Goal: Find specific fact: Find specific fact

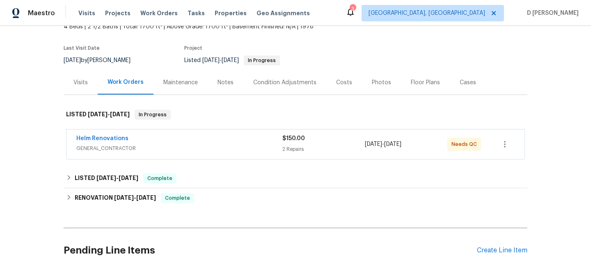
scroll to position [55, 0]
click at [186, 144] on span "GENERAL_CONTRACTOR" at bounding box center [179, 148] width 206 height 8
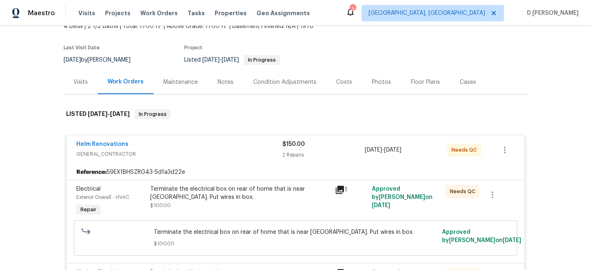
click at [80, 81] on div "Visits" at bounding box center [80, 82] width 14 height 8
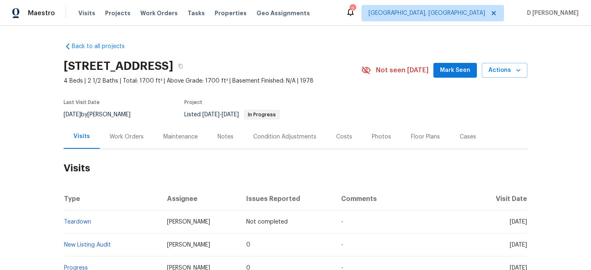
scroll to position [47, 0]
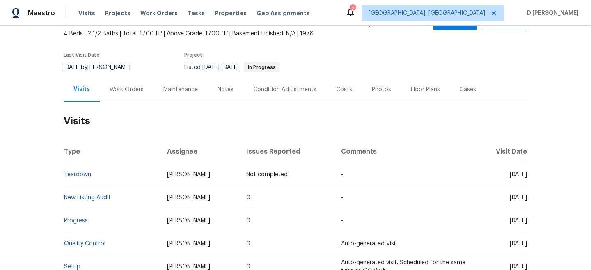
drag, startPoint x: 495, startPoint y: 175, endPoint x: 502, endPoint y: 174, distance: 7.0
click at [510, 174] on span "[DATE]" at bounding box center [518, 175] width 17 height 6
drag, startPoint x: 491, startPoint y: 196, endPoint x: 510, endPoint y: 194, distance: 19.0
click at [510, 195] on span "[DATE]" at bounding box center [518, 198] width 17 height 6
copy span "[DATE]"
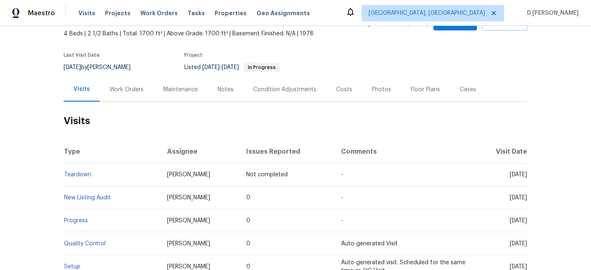
click at [122, 80] on div "Work Orders" at bounding box center [127, 89] width 54 height 24
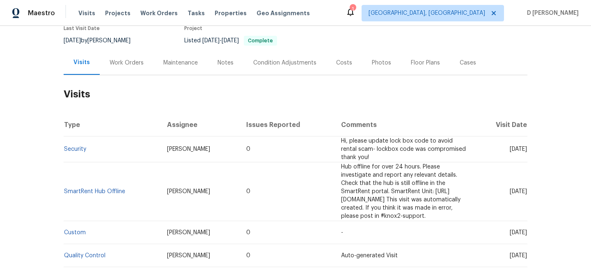
scroll to position [86, 0]
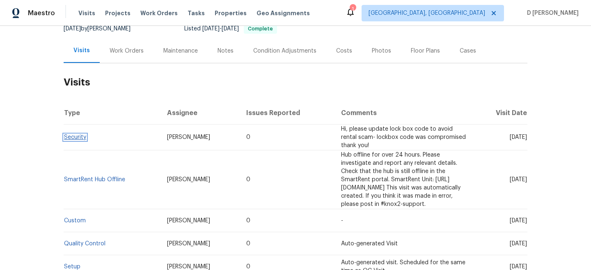
click at [71, 136] on link "Security" at bounding box center [75, 137] width 22 height 6
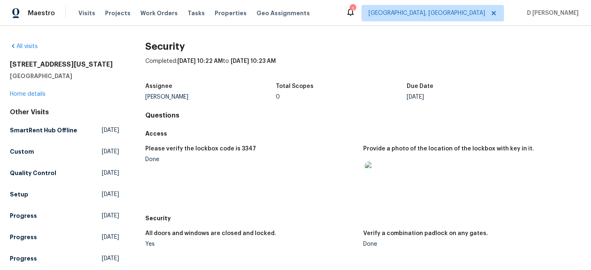
scroll to position [28, 0]
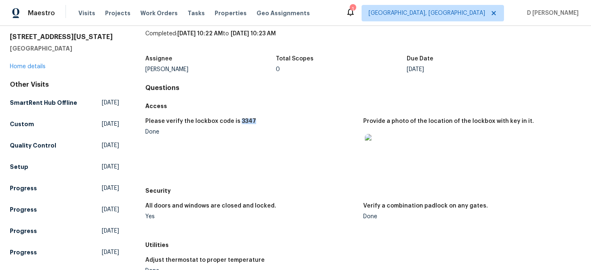
drag, startPoint x: 235, startPoint y: 120, endPoint x: 263, endPoint y: 120, distance: 27.9
click at [263, 120] on div "Please verify the lockbox code is 3347" at bounding box center [250, 123] width 211 height 11
copy h5 "3347"
click at [32, 64] on link "Home details" at bounding box center [28, 67] width 36 height 6
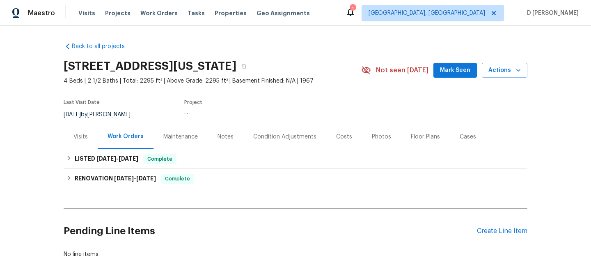
click at [84, 135] on div "Visits" at bounding box center [80, 137] width 14 height 8
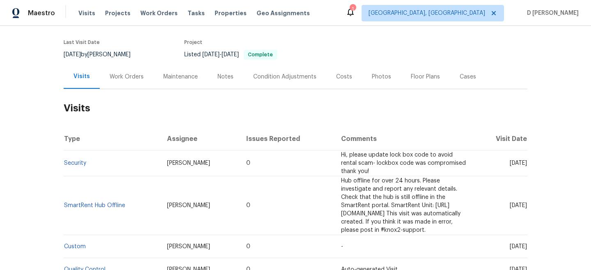
scroll to position [71, 0]
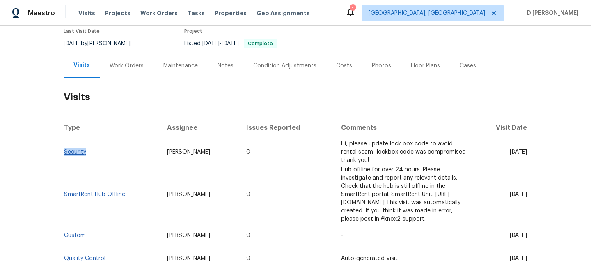
drag, startPoint x: 94, startPoint y: 152, endPoint x: 64, endPoint y: 149, distance: 30.1
click at [64, 149] on td "Security" at bounding box center [112, 152] width 97 height 26
copy link "Security"
